Goal: Task Accomplishment & Management: Manage account settings

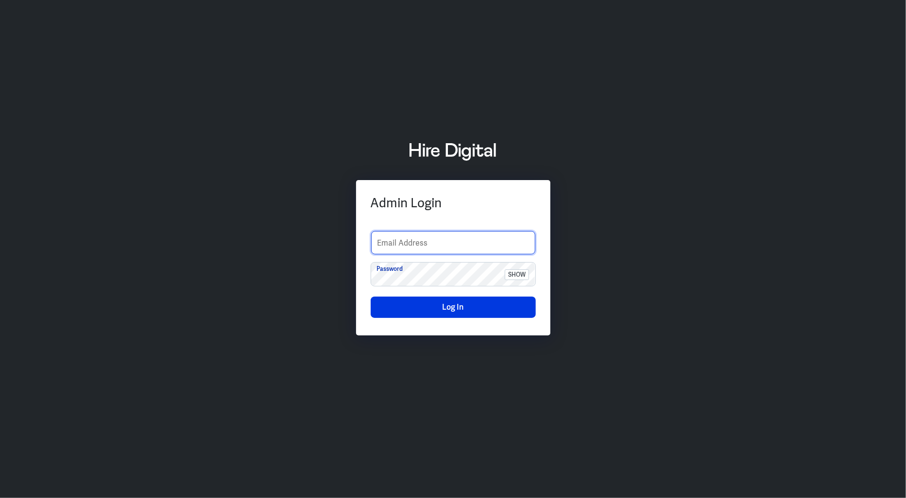
click at [456, 238] on input "text" at bounding box center [453, 242] width 164 height 23
type input "[PERSON_NAME][EMAIL_ADDRESS][PERSON_NAME][DOMAIN_NAME]"
click at [510, 276] on span "show" at bounding box center [516, 274] width 24 height 11
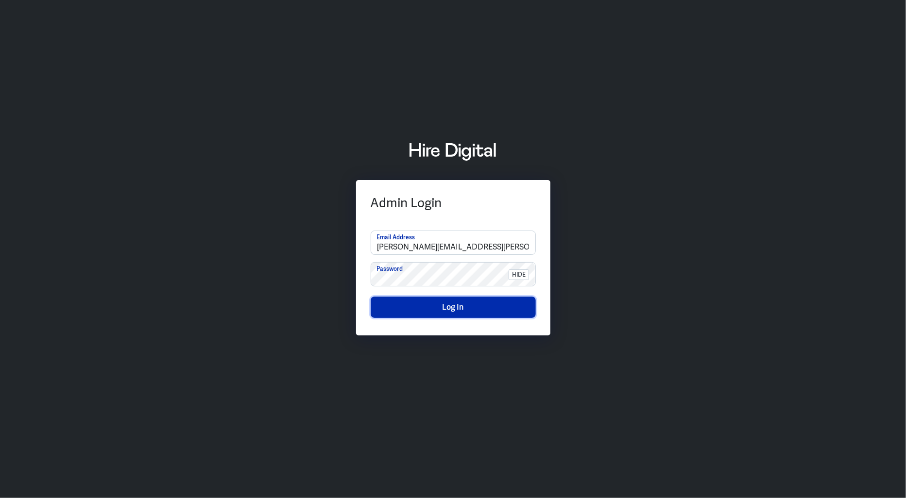
click at [489, 307] on button "Log In" at bounding box center [452, 307] width 165 height 21
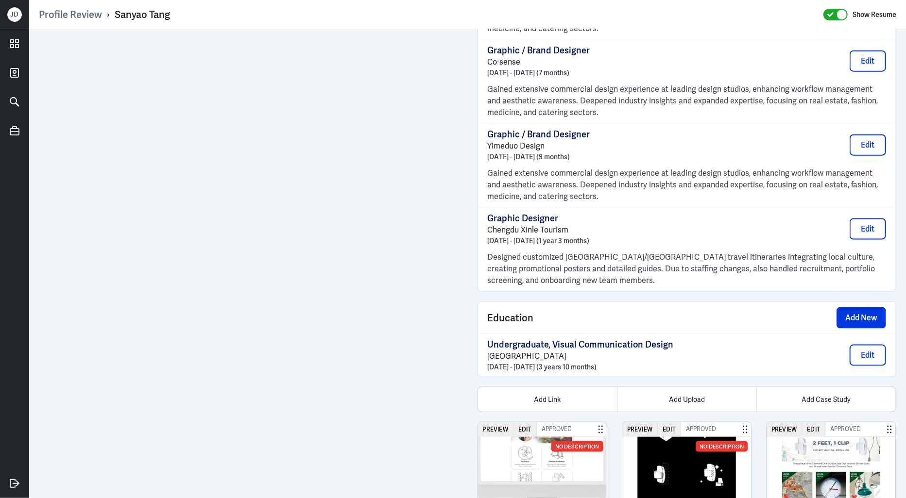
scroll to position [972, 0]
